Goal: Communication & Community: Share content

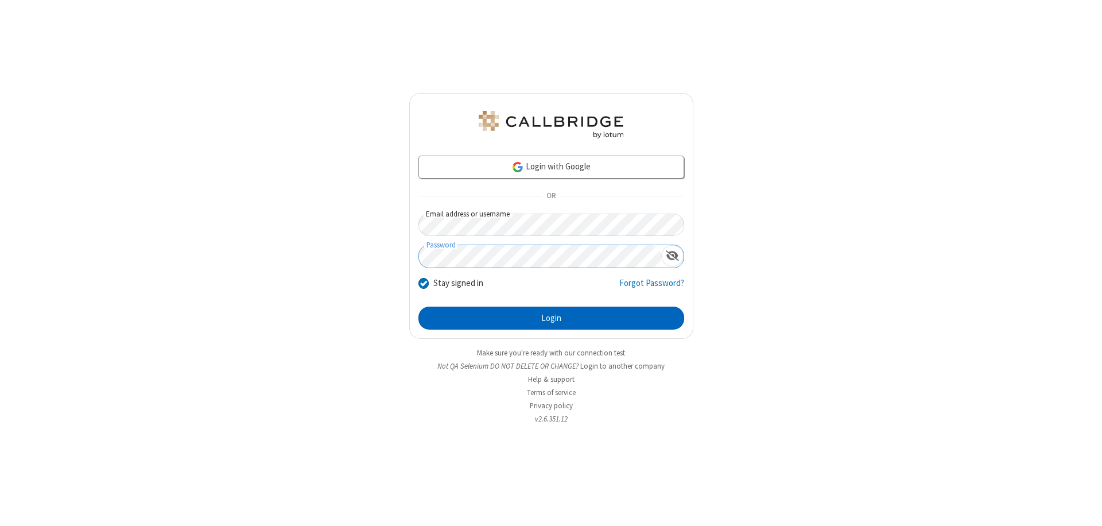
click at [551, 318] on button "Login" at bounding box center [551, 318] width 266 height 23
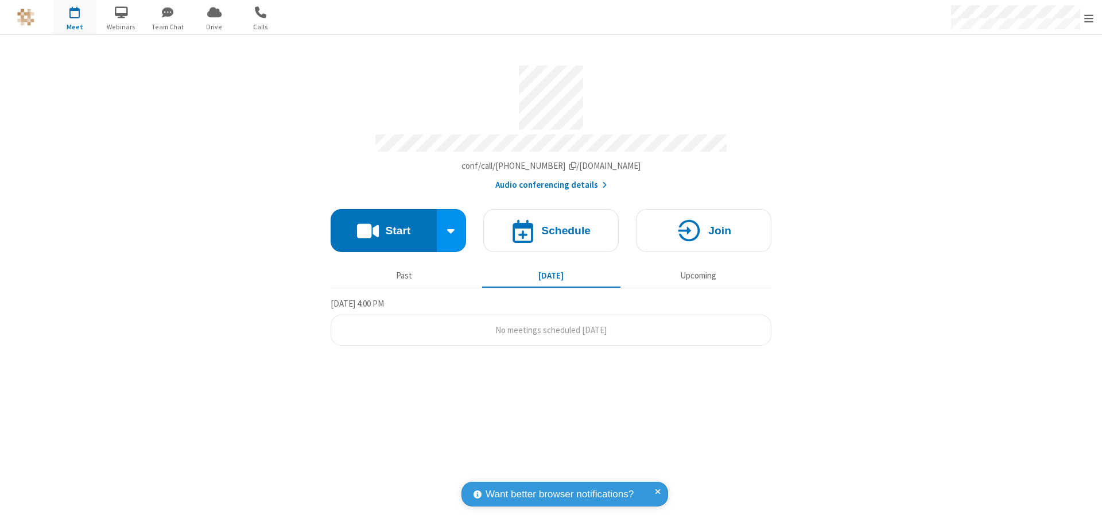
click at [383, 225] on button "Start" at bounding box center [384, 230] width 106 height 43
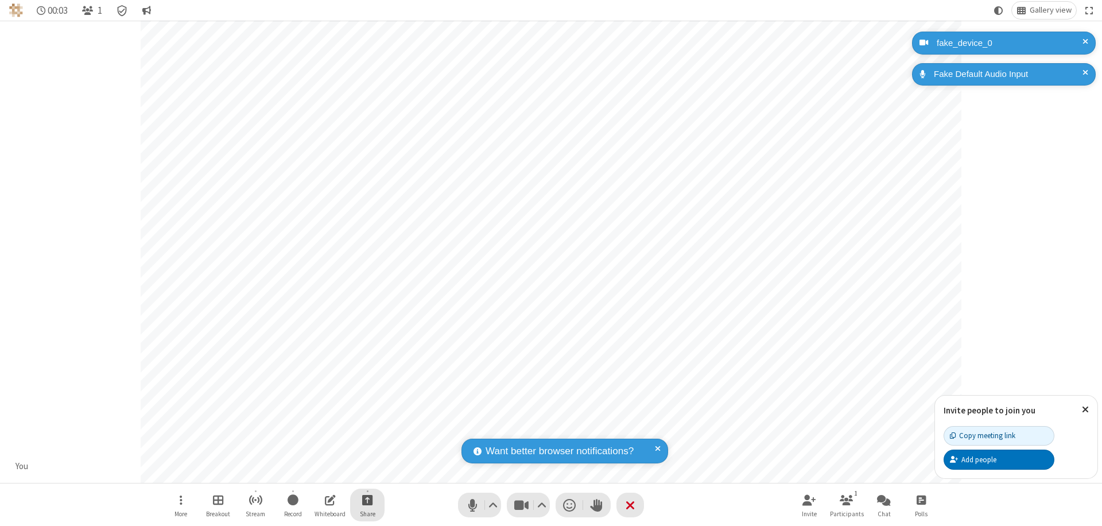
click at [367, 499] on span "Start sharing" at bounding box center [367, 500] width 11 height 14
click at [367, 429] on span "Share additional camera" at bounding box center [374, 432] width 85 height 10
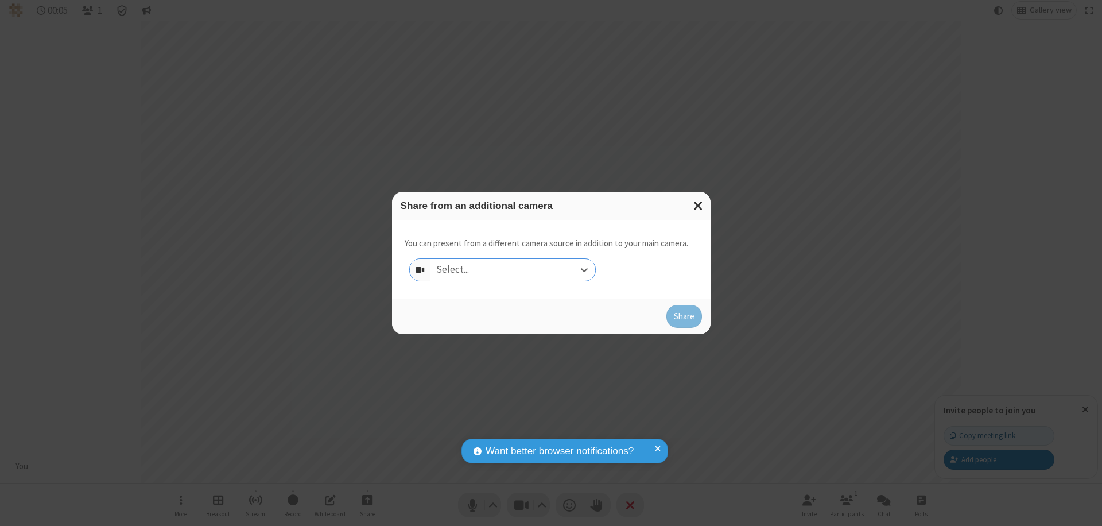
click at [513, 270] on div "Select..." at bounding box center [513, 270] width 165 height 22
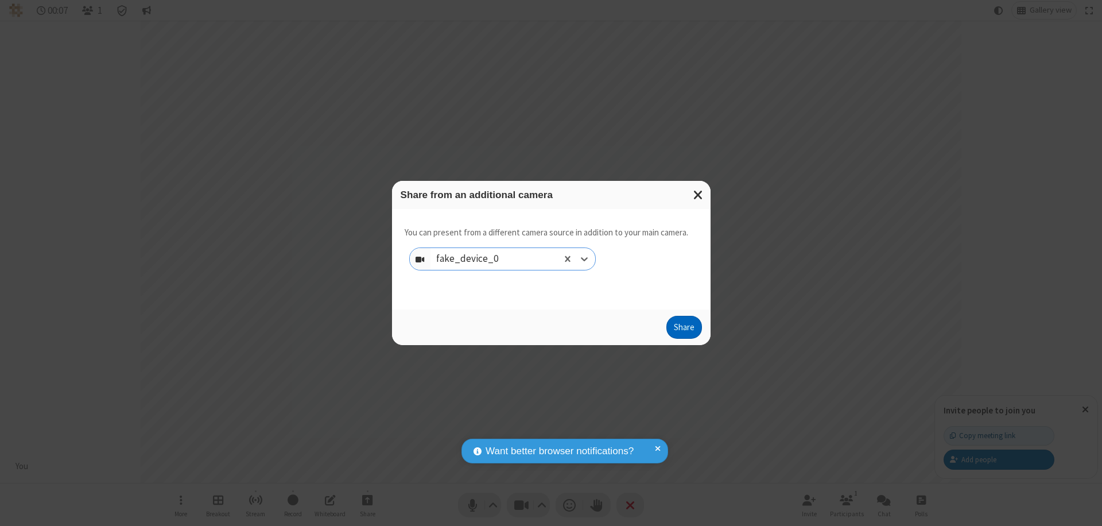
click at [684, 330] on button "Share" at bounding box center [684, 327] width 36 height 23
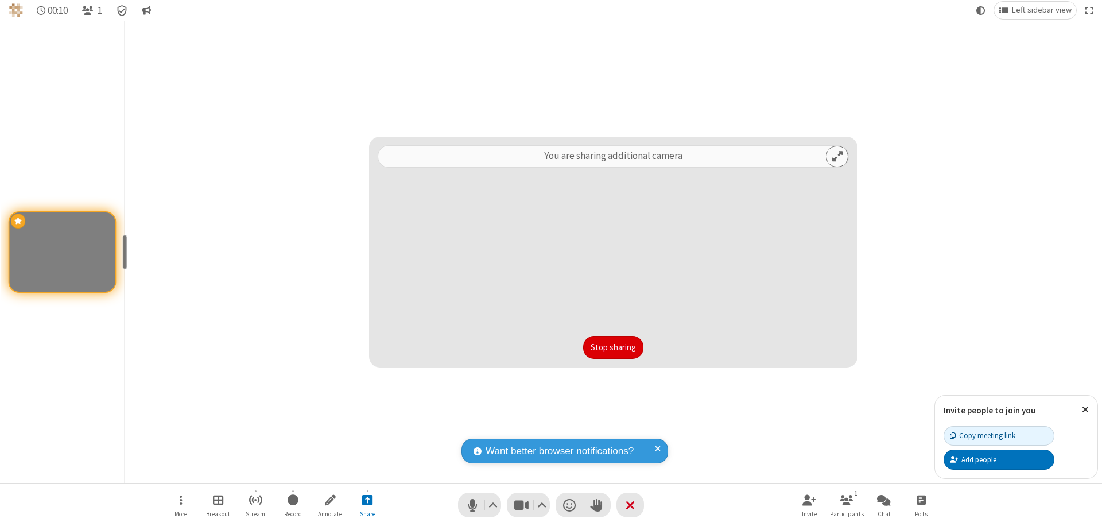
click at [613, 347] on button "Stop sharing" at bounding box center [613, 347] width 60 height 23
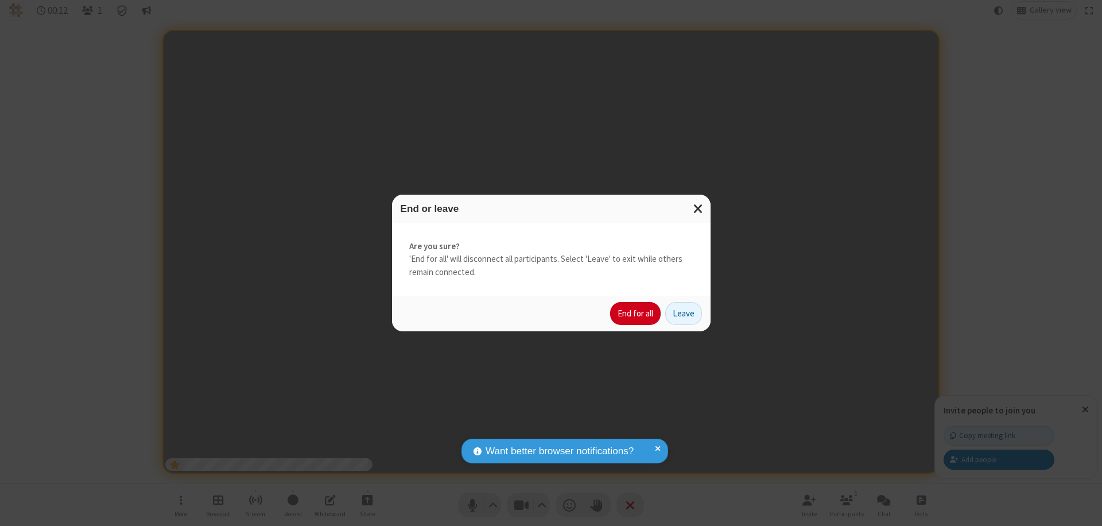
click at [636, 313] on button "End for all" at bounding box center [635, 313] width 51 height 23
